Goal: Information Seeking & Learning: Learn about a topic

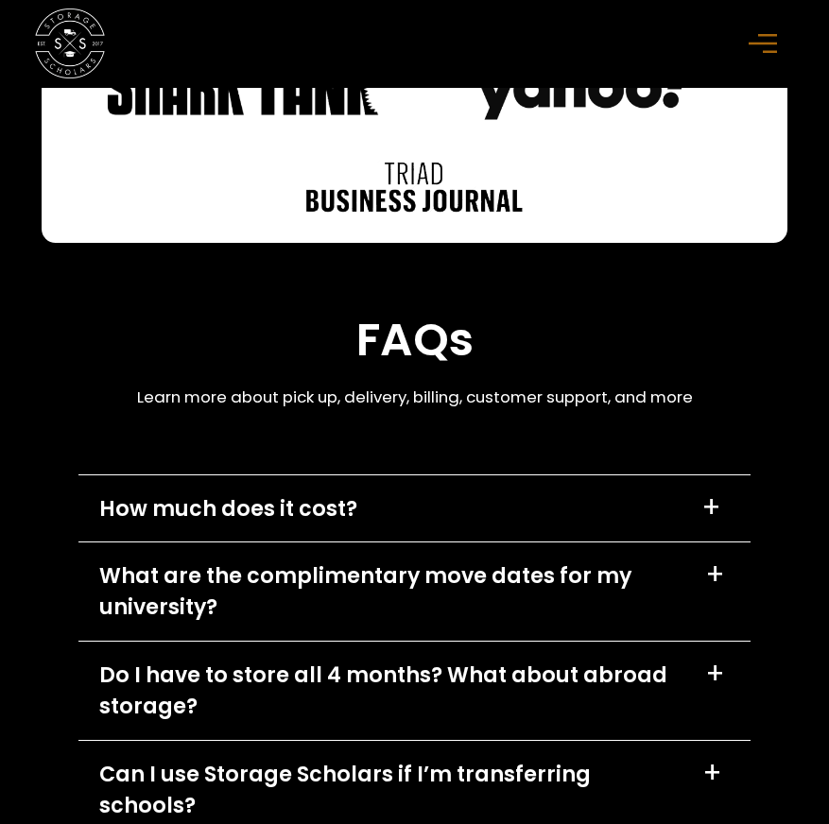
scroll to position [7470, 0]
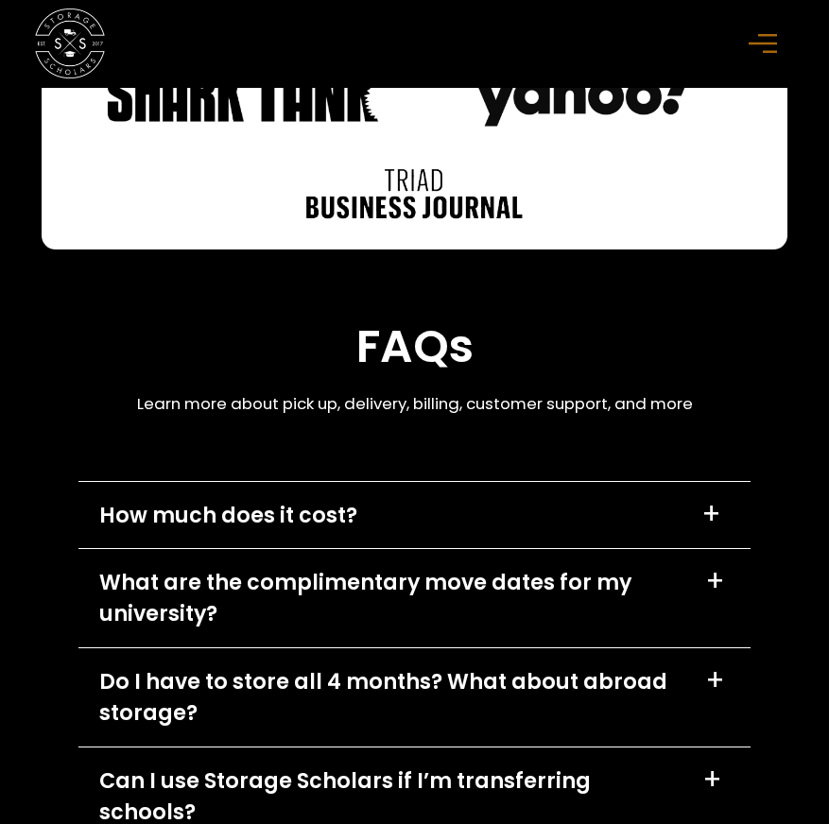
click at [272, 529] on div "How much does it cost?" at bounding box center [228, 515] width 258 height 31
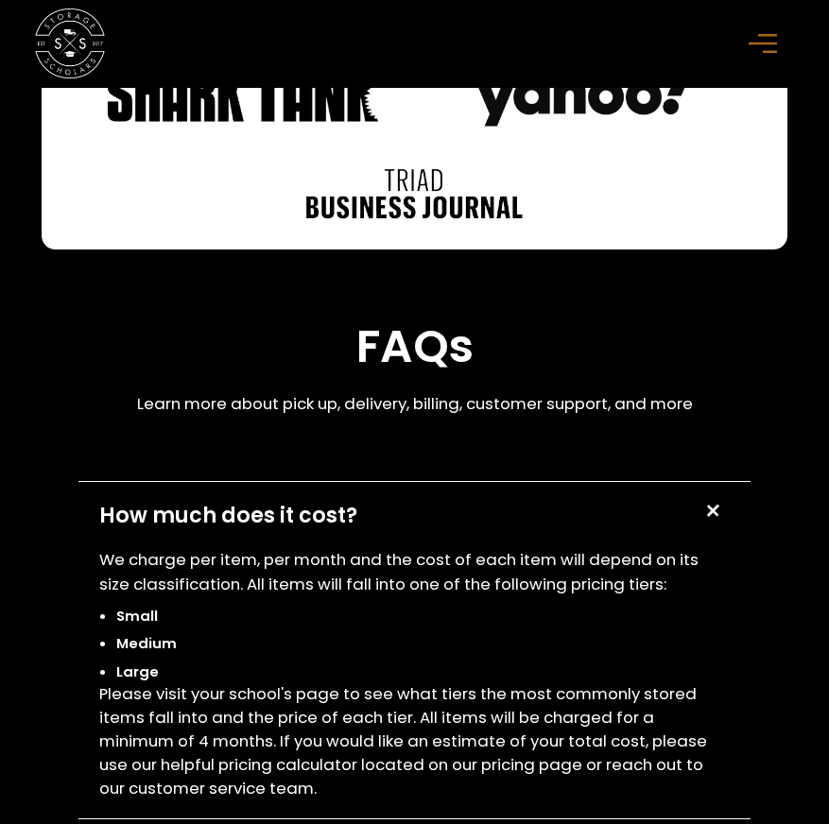
click at [272, 529] on div "How much does it cost?" at bounding box center [228, 515] width 258 height 31
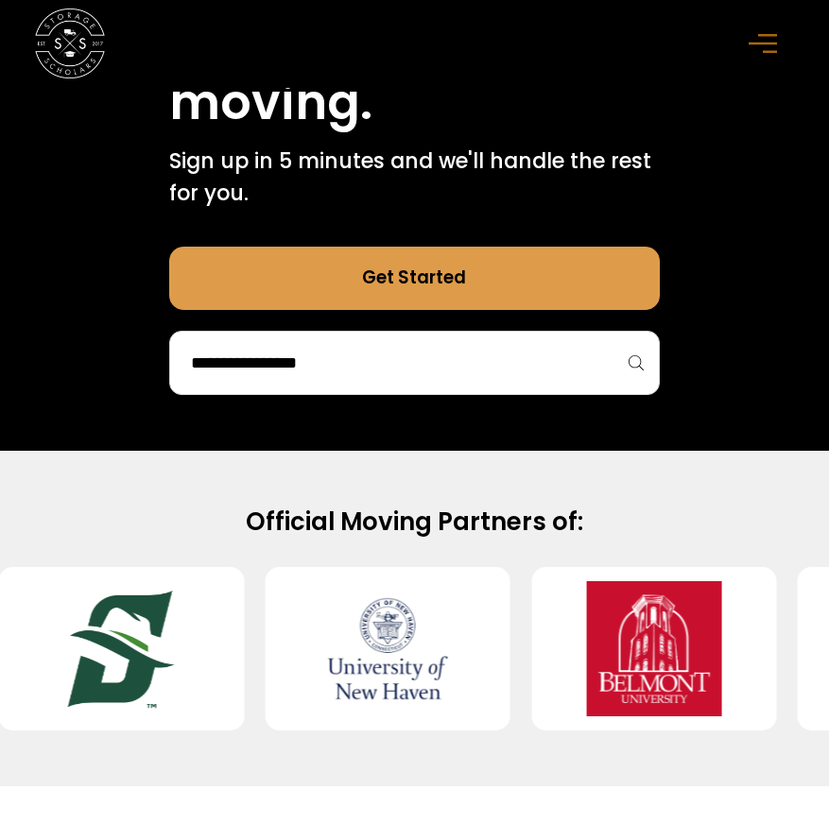
scroll to position [876, 0]
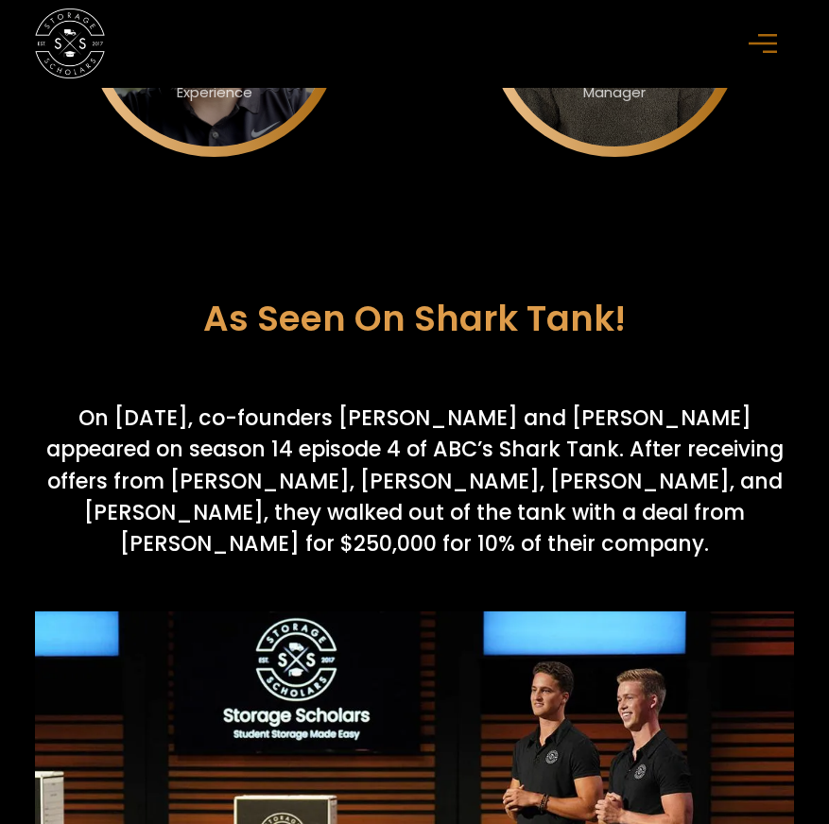
scroll to position [7458, 0]
